Goal: Task Accomplishment & Management: Use online tool/utility

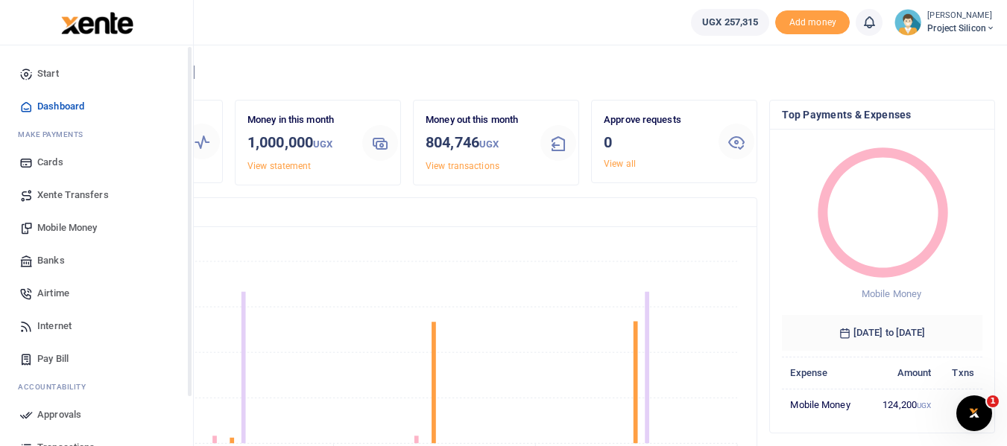
scroll to position [118, 0]
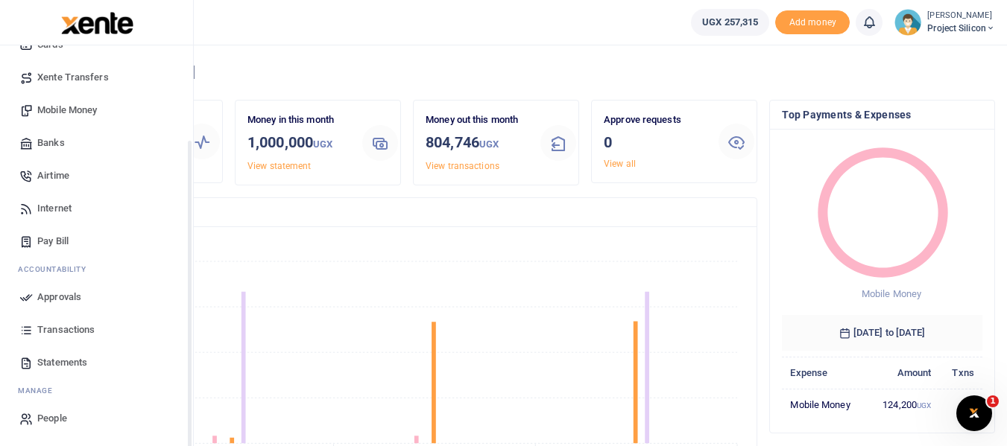
click at [191, 404] on div "Start Dashboard M ake Payments Cards Xente Transfers Mobile Money Banks Airtime…" at bounding box center [96, 187] width 193 height 519
click at [191, 404] on div "Start Dashboard M ake Payments Cards Xente Transfers Mobile Money Banks Airtime…" at bounding box center [97, 268] width 194 height 446
click at [72, 334] on span "Transactions" at bounding box center [65, 330] width 57 height 15
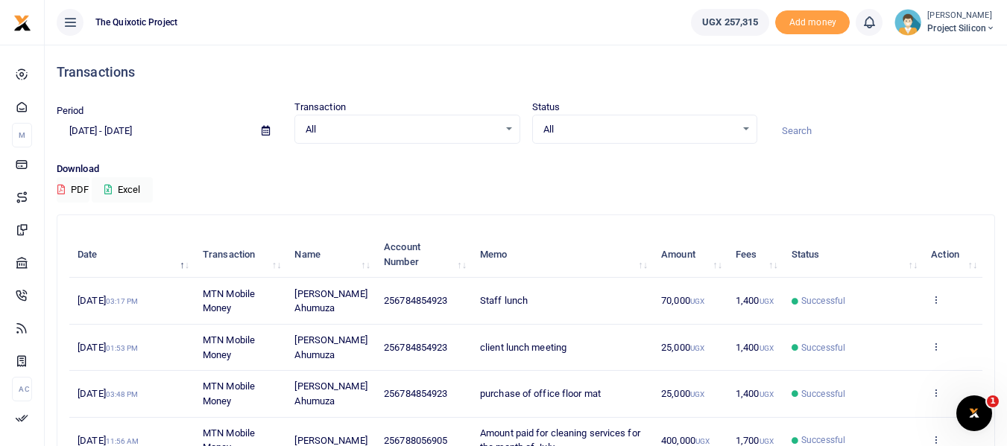
click at [263, 133] on icon at bounding box center [266, 131] width 8 height 10
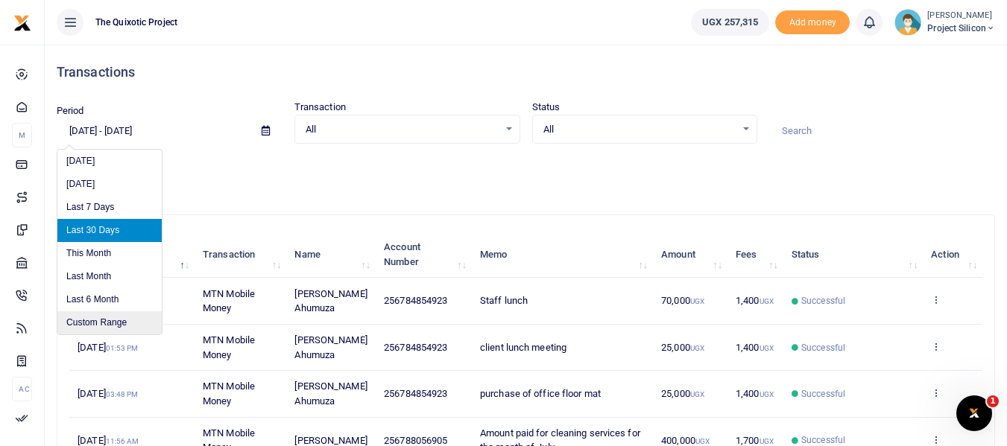
click at [101, 326] on li "Custom Range" at bounding box center [109, 323] width 104 height 23
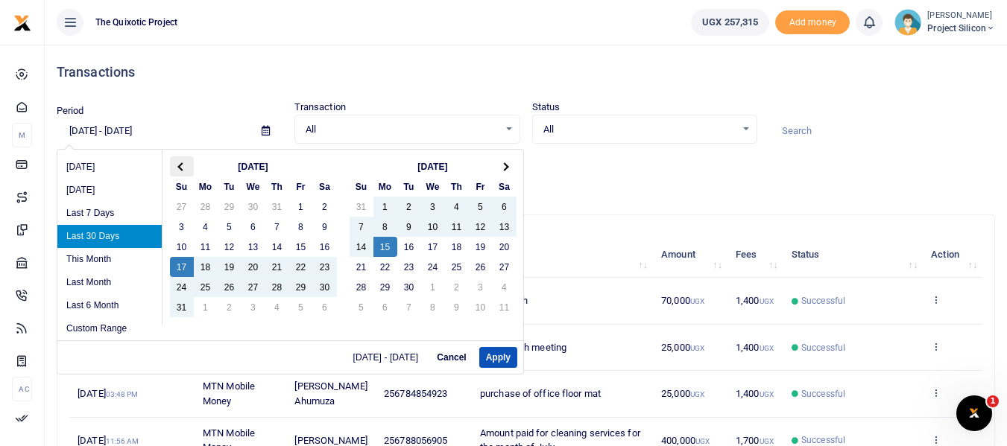
click at [176, 168] on th at bounding box center [182, 167] width 24 height 20
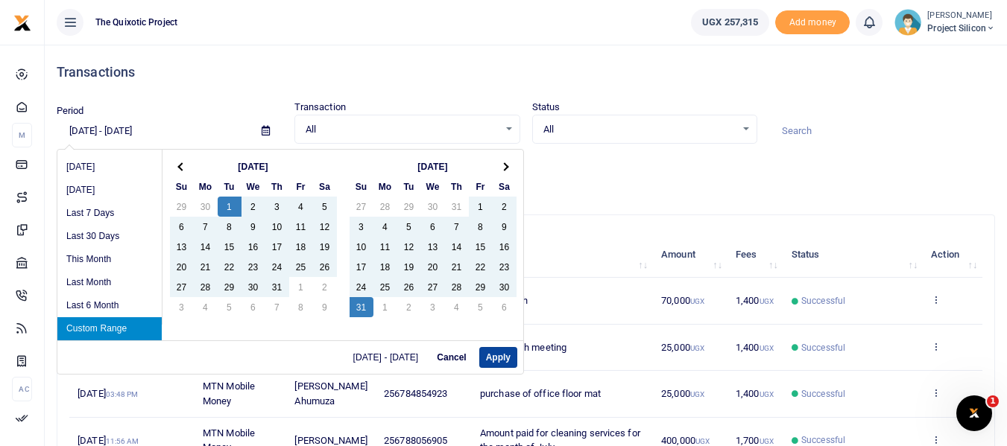
click at [490, 354] on button "Apply" at bounding box center [498, 357] width 38 height 21
type input "[DATE] - [DATE]"
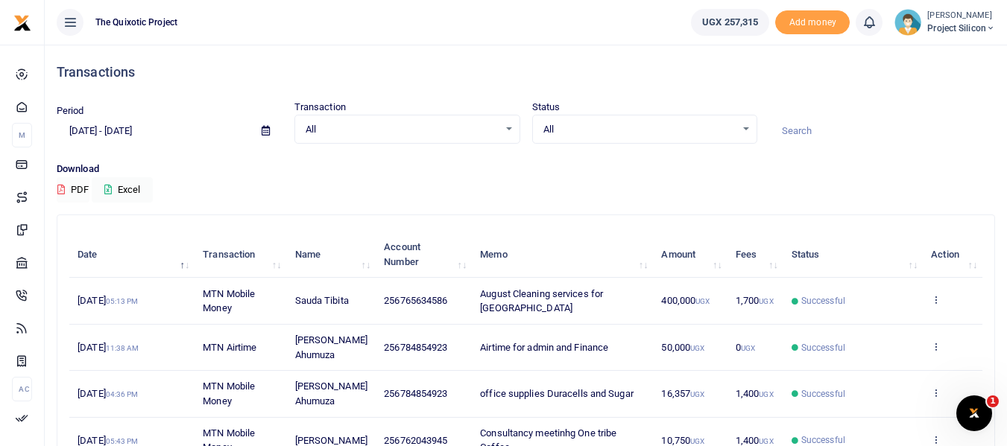
click at [67, 189] on button "PDF" at bounding box center [73, 189] width 33 height 25
